Goal: Information Seeking & Learning: Learn about a topic

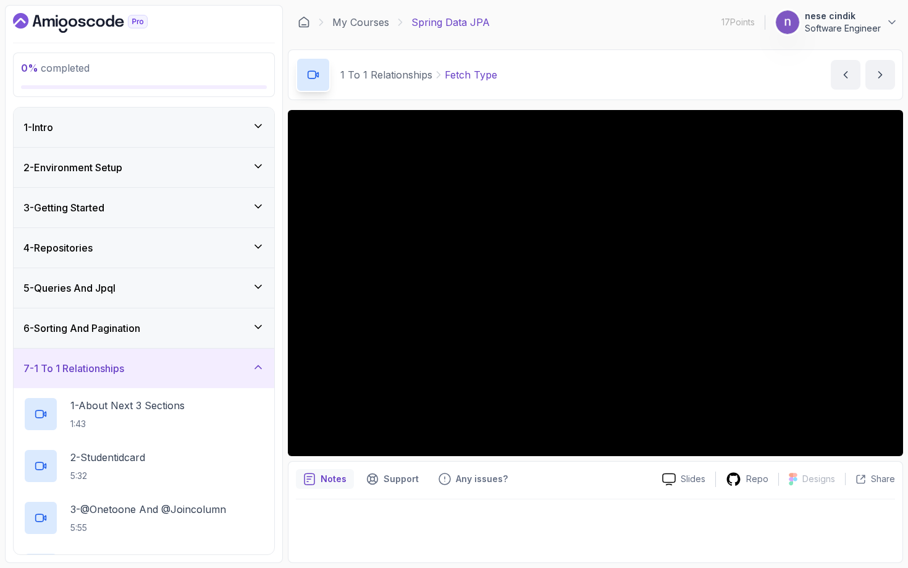
scroll to position [698, 0]
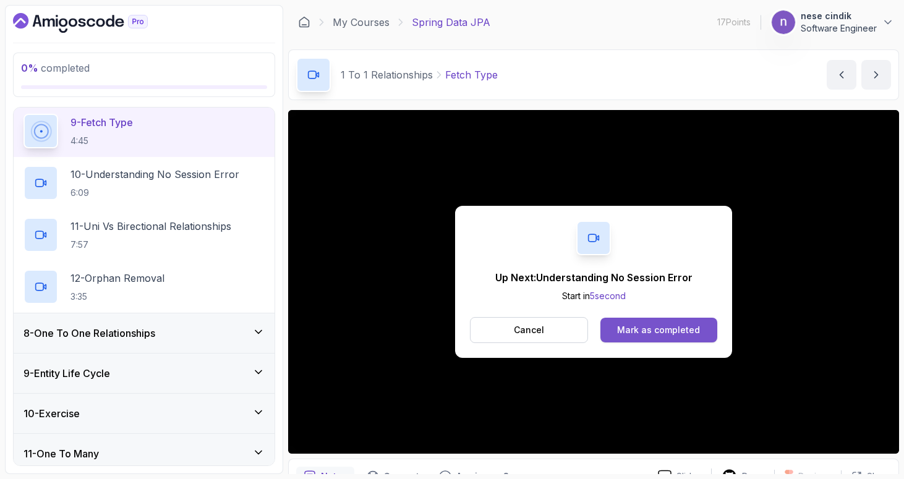
click at [679, 334] on div "Mark as completed" at bounding box center [658, 330] width 83 height 12
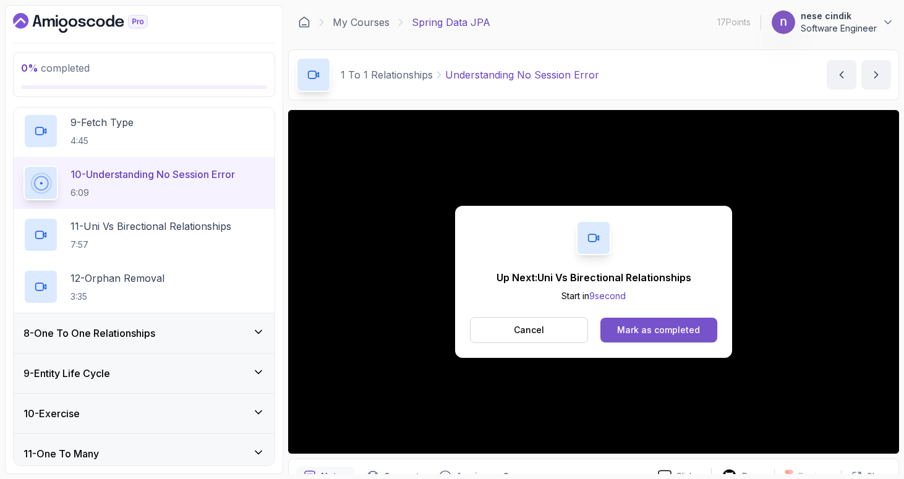
click at [659, 325] on div "Mark as completed" at bounding box center [658, 330] width 83 height 12
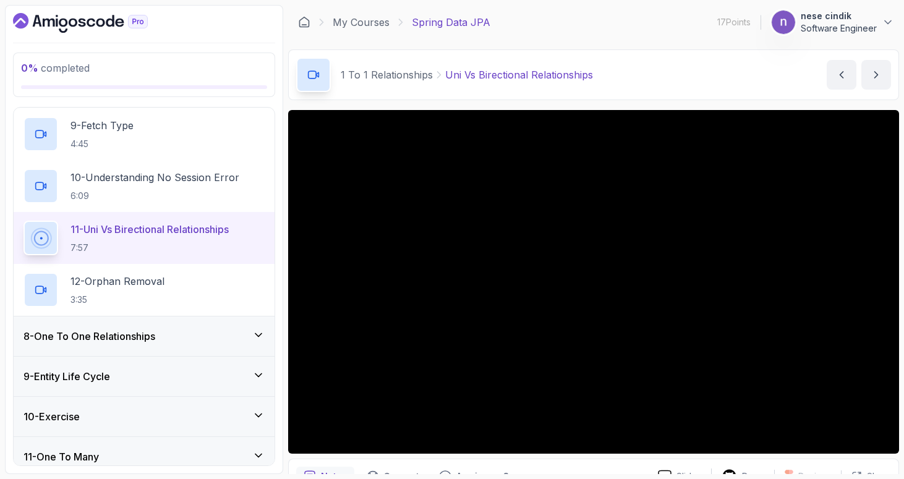
scroll to position [733, 0]
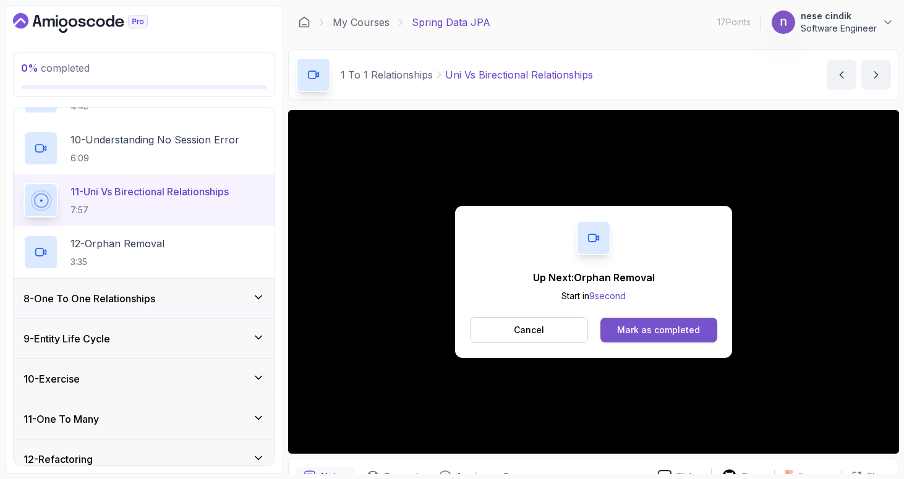
click at [653, 329] on div "Mark as completed" at bounding box center [658, 330] width 83 height 12
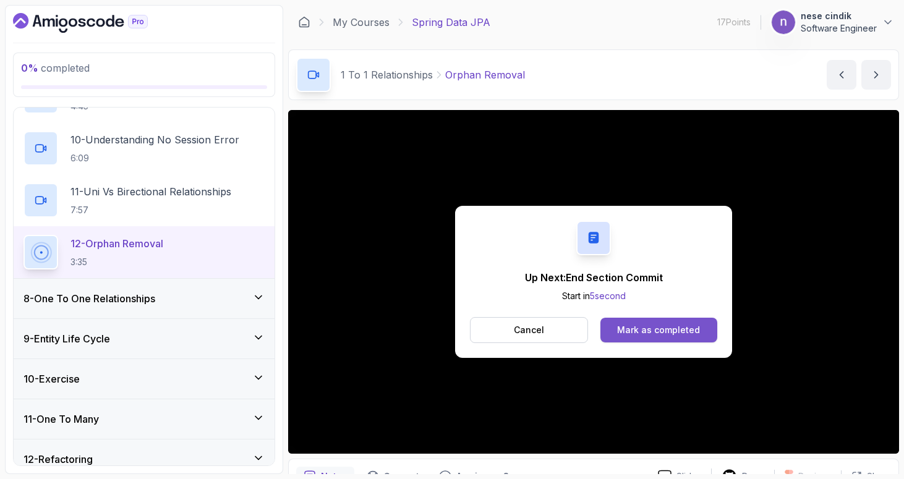
click at [657, 336] on button "Mark as completed" at bounding box center [658, 330] width 117 height 25
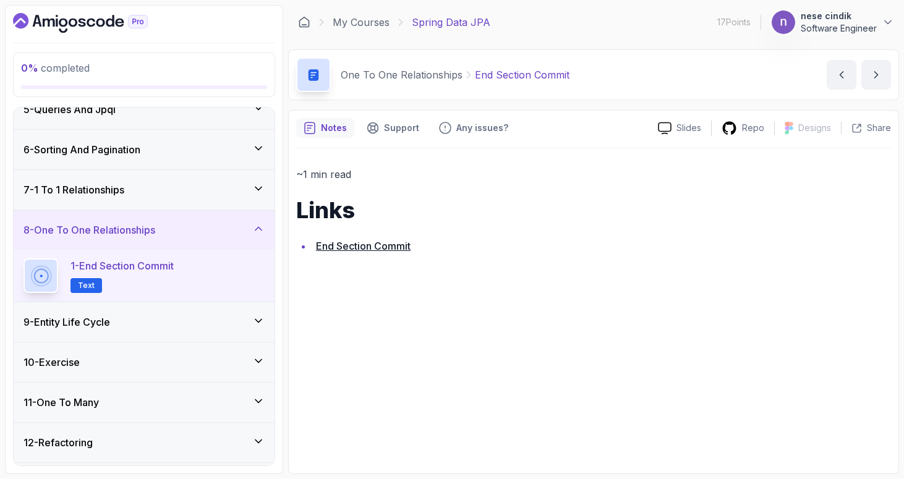
scroll to position [199, 0]
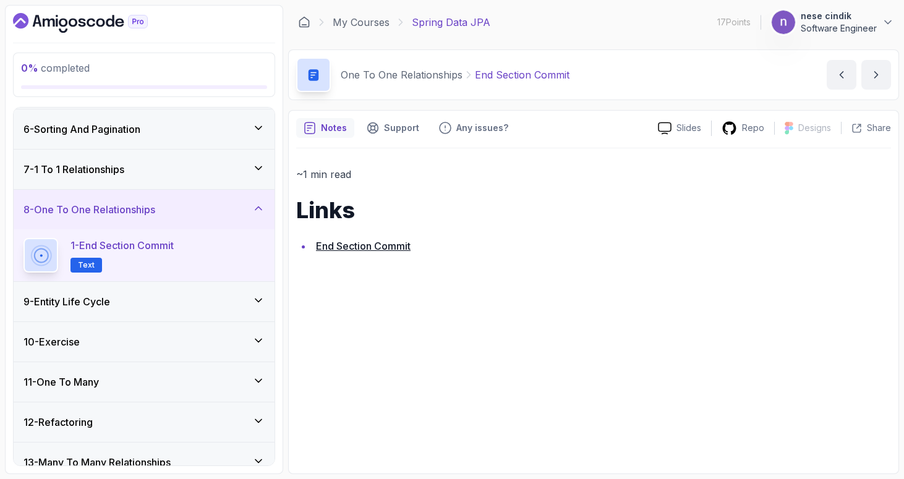
click at [146, 295] on div "9 - Entity Life Cycle" at bounding box center [143, 301] width 241 height 15
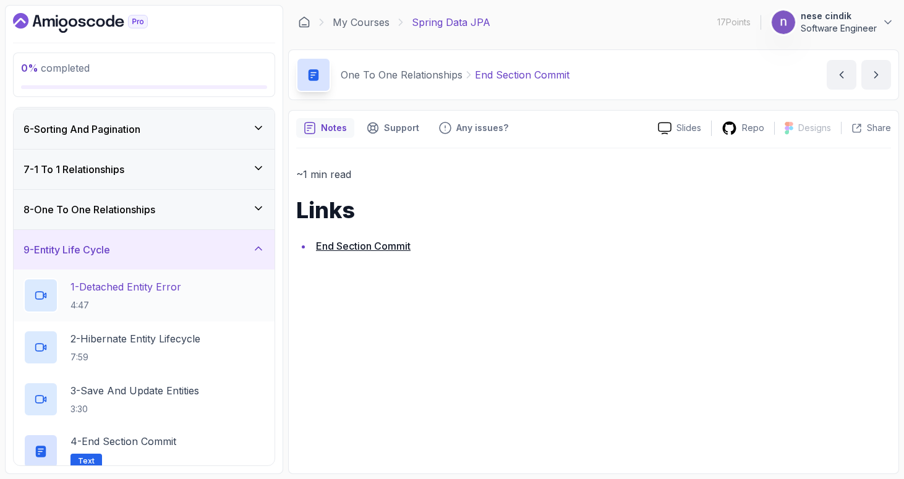
click at [168, 284] on p "1 - Detached Entity Error" at bounding box center [125, 286] width 111 height 15
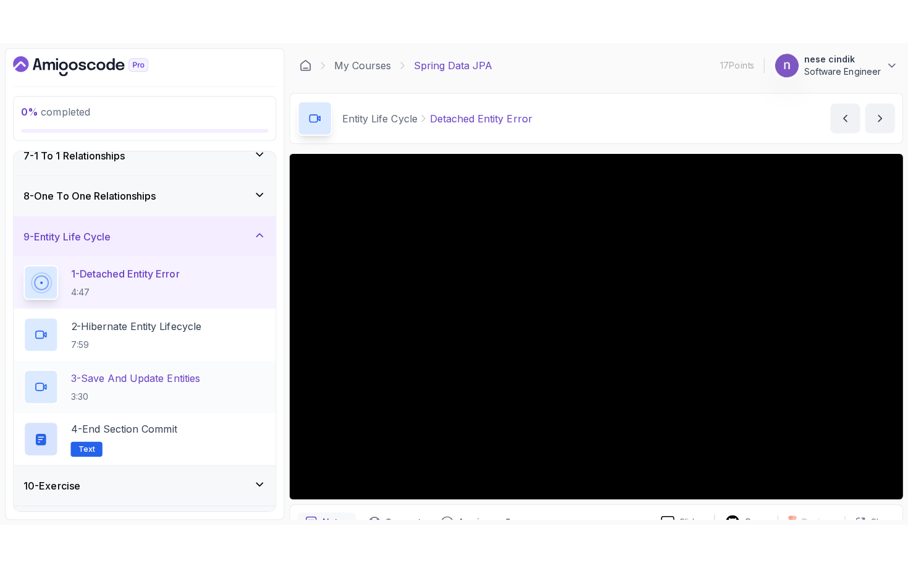
scroll to position [287, 0]
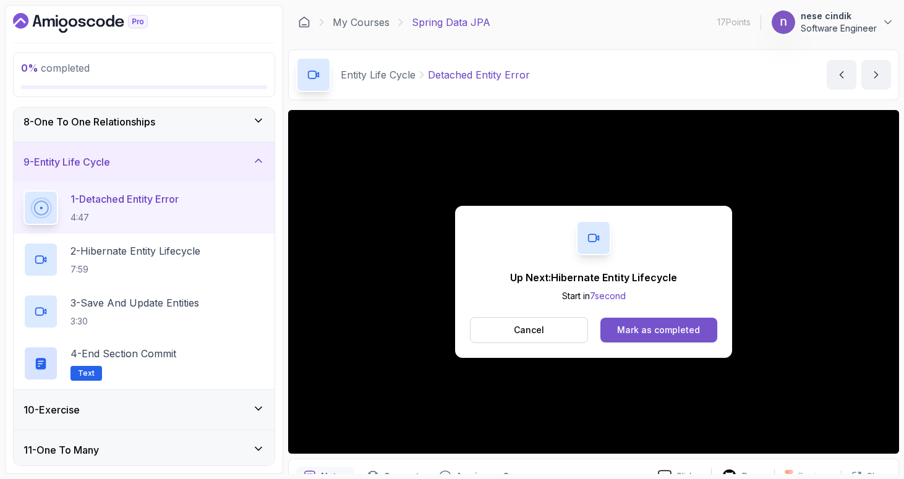
click at [682, 336] on button "Mark as completed" at bounding box center [658, 330] width 117 height 25
